Goal: Transaction & Acquisition: Purchase product/service

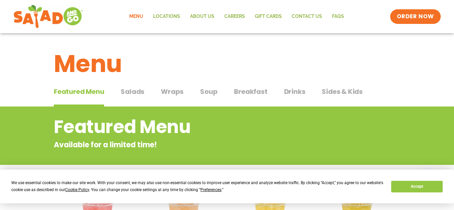
click at [291, 95] on span "Drinks" at bounding box center [294, 92] width 21 height 10
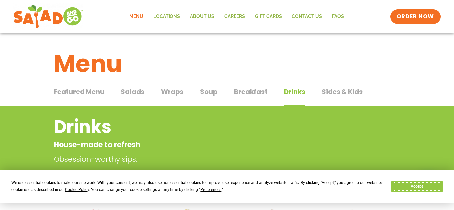
click at [408, 188] on button "Accept" at bounding box center [416, 187] width 51 height 12
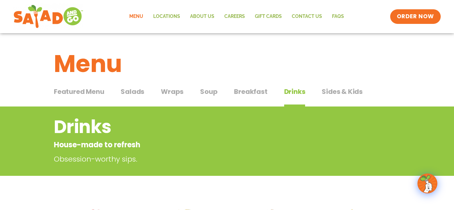
click at [128, 97] on button "Salads Salads" at bounding box center [133, 97] width 24 height 20
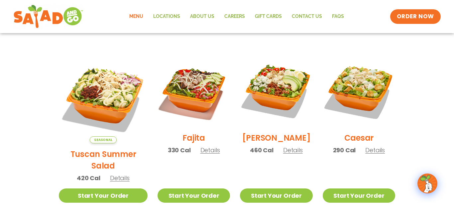
scroll to position [166, 0]
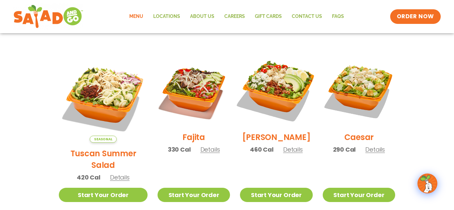
click at [279, 97] on img at bounding box center [275, 90] width 85 height 85
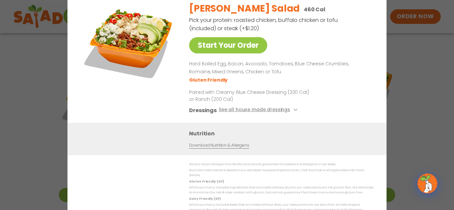
click at [417, 50] on div "Start Your Order [PERSON_NAME] Salad 460 Cal Pick your protein: roasted chicken…" at bounding box center [227, 105] width 454 height 210
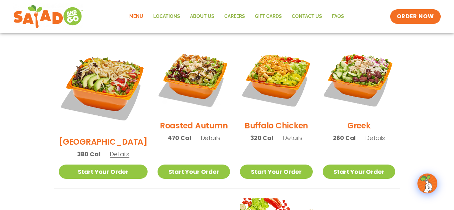
scroll to position [347, 0]
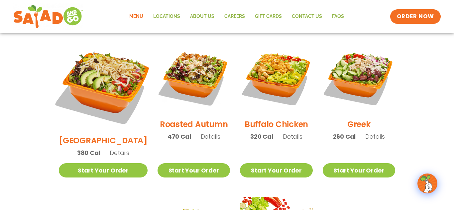
click at [81, 89] on img at bounding box center [103, 86] width 104 height 104
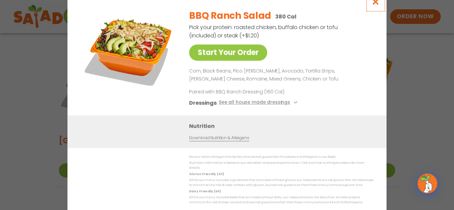
click at [377, 2] on icon "Close modal" at bounding box center [375, 1] width 8 height 7
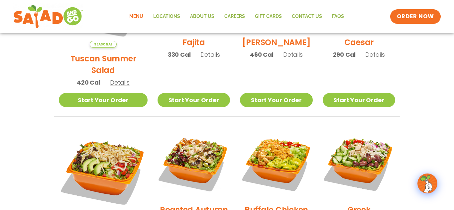
scroll to position [252, 0]
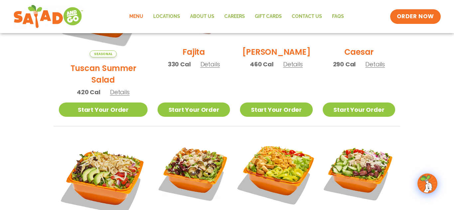
click at [252, 188] on img at bounding box center [275, 172] width 85 height 85
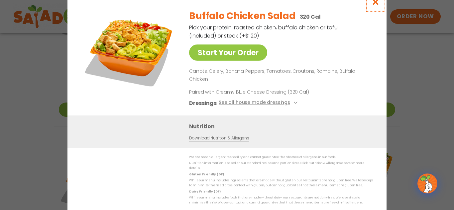
click at [380, 13] on button "Close modal" at bounding box center [376, 2] width 22 height 22
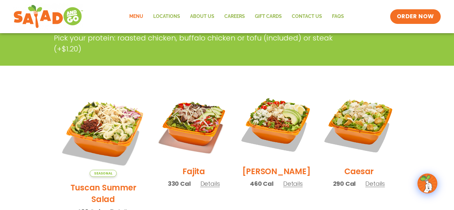
scroll to position [125, 0]
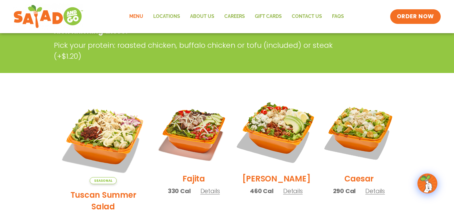
click at [258, 131] on img at bounding box center [275, 131] width 85 height 85
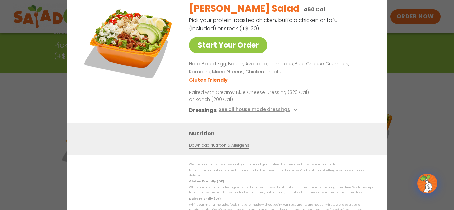
click at [440, 70] on div "Start Your Order [PERSON_NAME] Salad 460 Cal Pick your protein: roasted chicken…" at bounding box center [227, 105] width 454 height 210
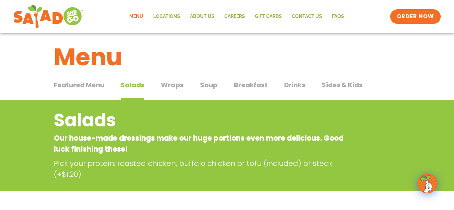
scroll to position [0, 0]
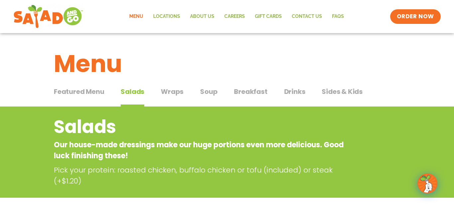
click at [252, 95] on span "Breakfast" at bounding box center [250, 92] width 33 height 10
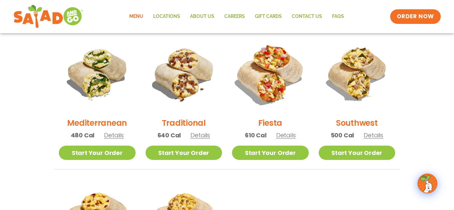
scroll to position [171, 0]
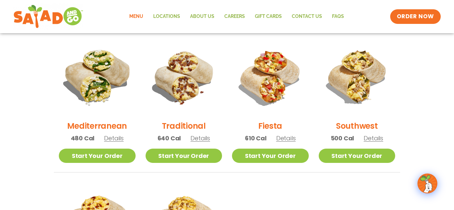
click at [102, 98] on img at bounding box center [97, 77] width 90 height 90
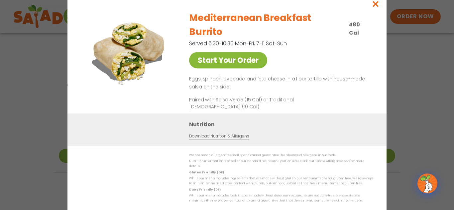
click at [256, 58] on link "Start Your Order" at bounding box center [228, 60] width 78 height 16
